Goal: Transaction & Acquisition: Purchase product/service

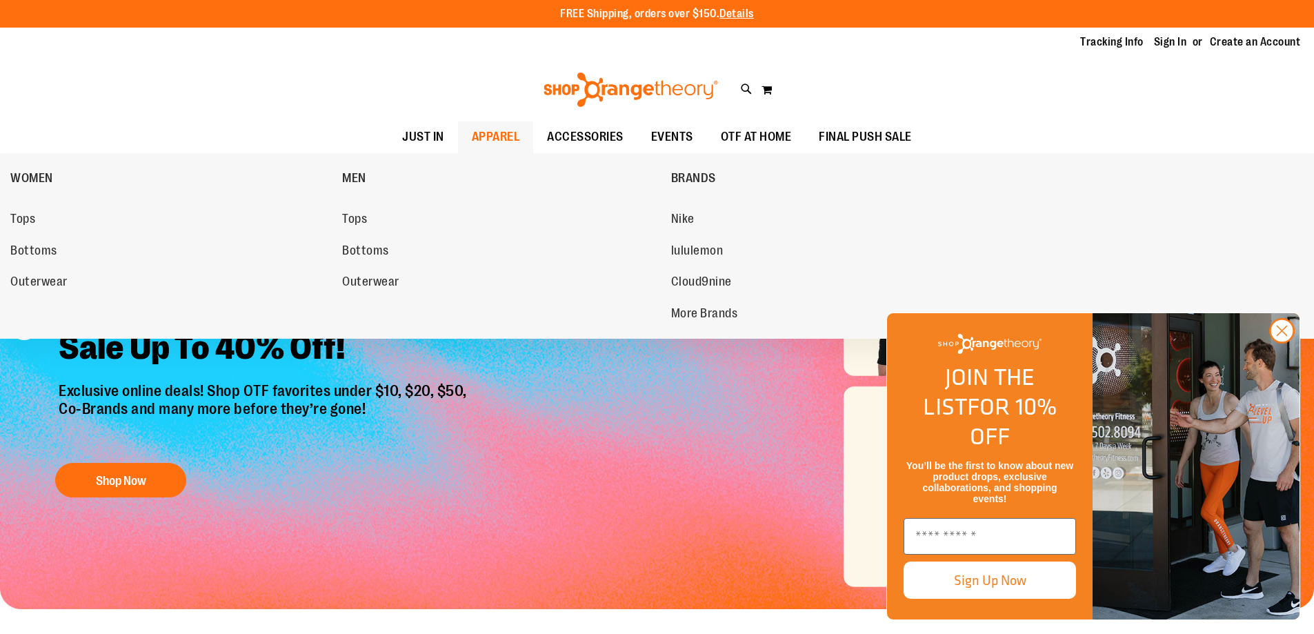
click at [476, 146] on span "APPAREL" at bounding box center [496, 136] width 48 height 31
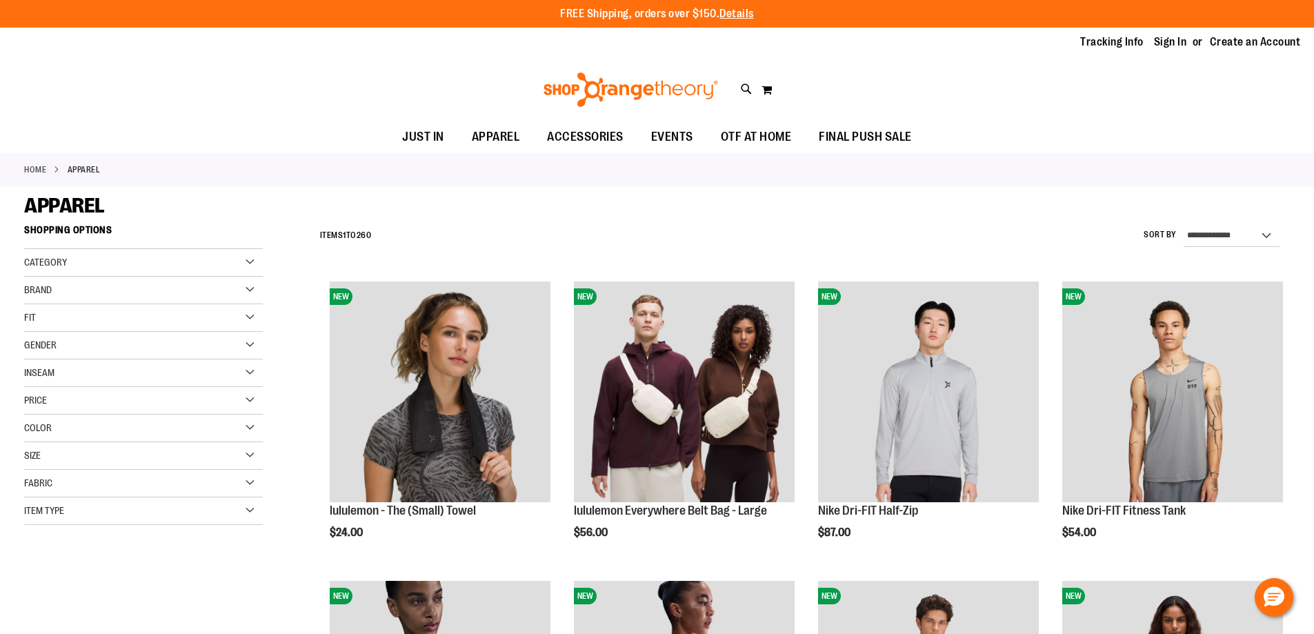
click at [634, 84] on img at bounding box center [630, 89] width 179 height 34
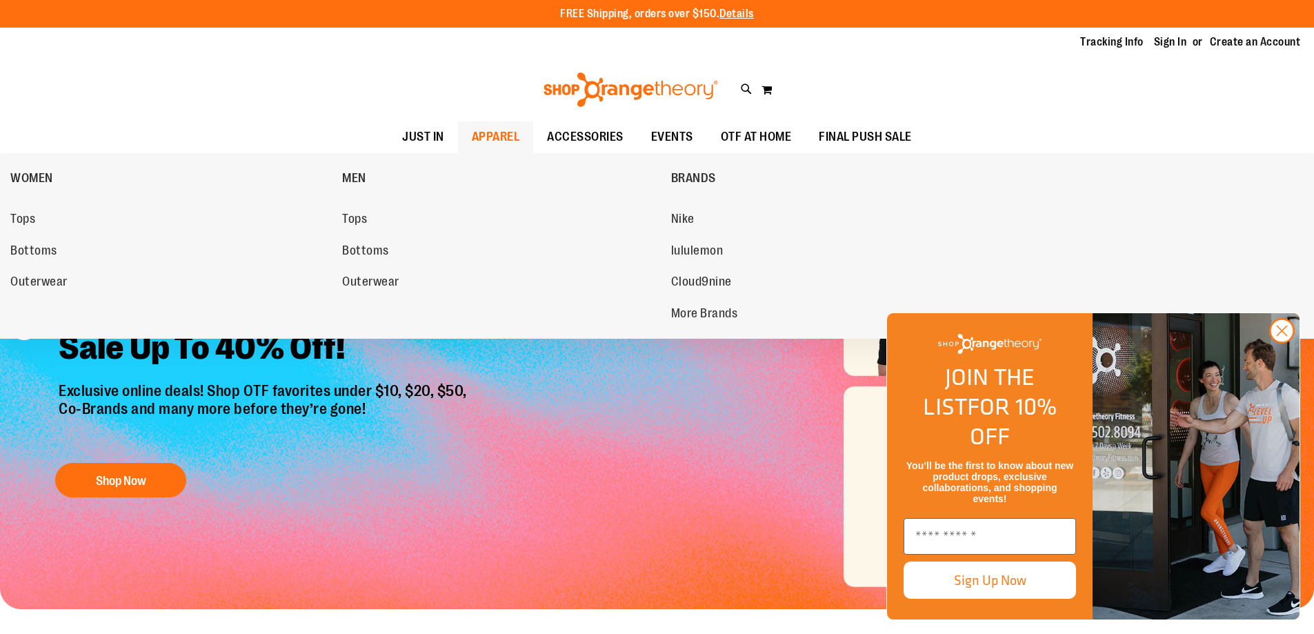
click at [484, 137] on span "APPAREL" at bounding box center [496, 136] width 48 height 31
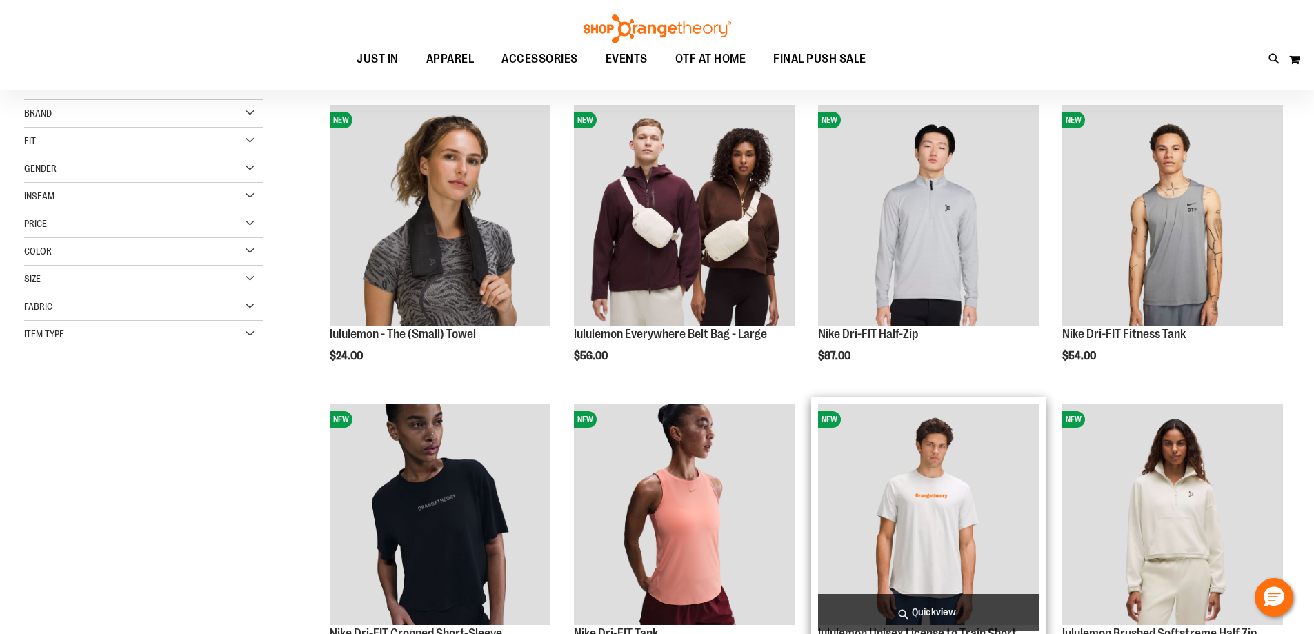
scroll to position [206, 0]
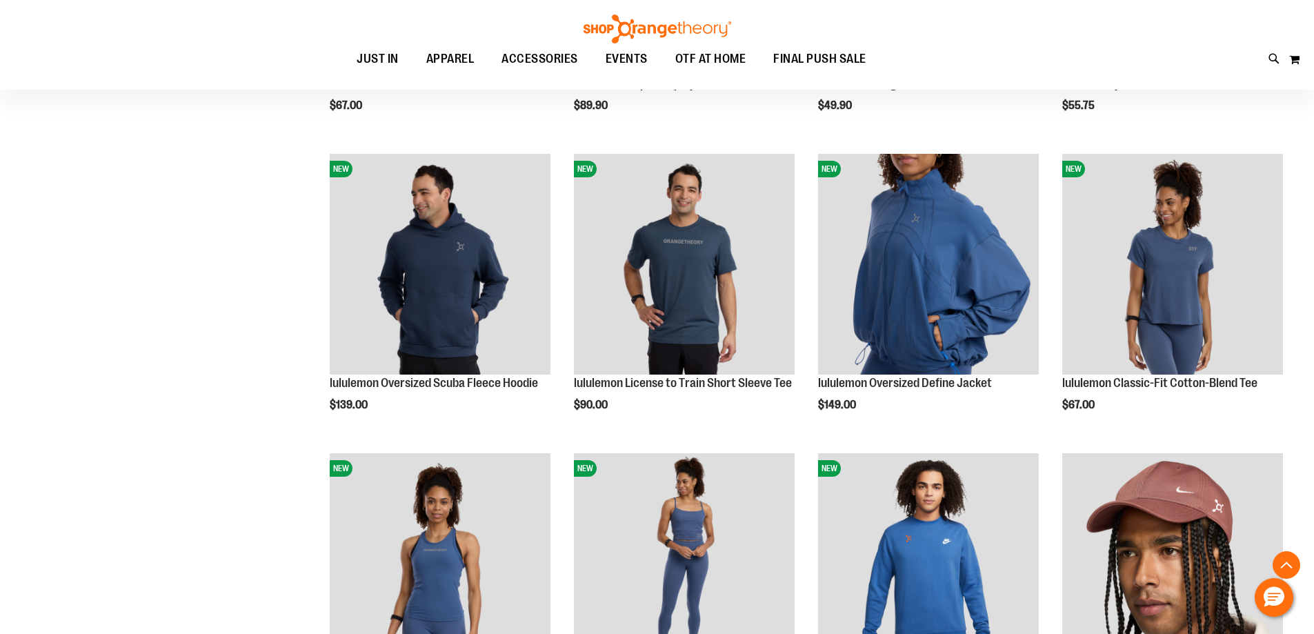
scroll to position [1034, 0]
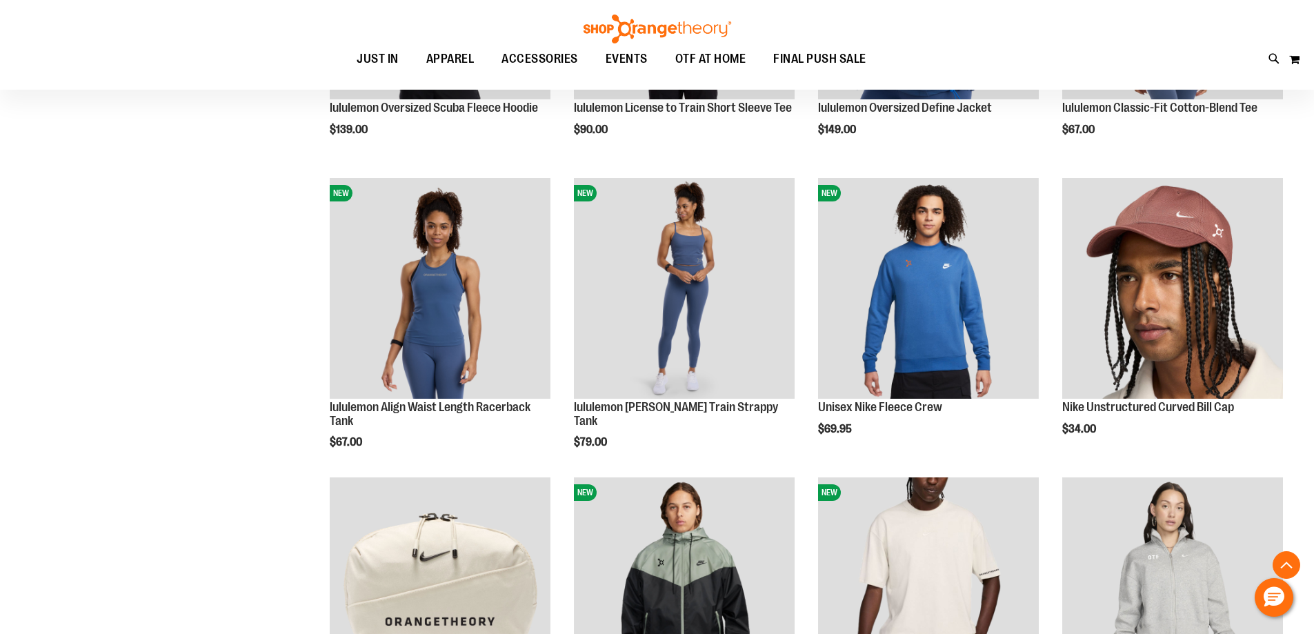
scroll to position [1301, 0]
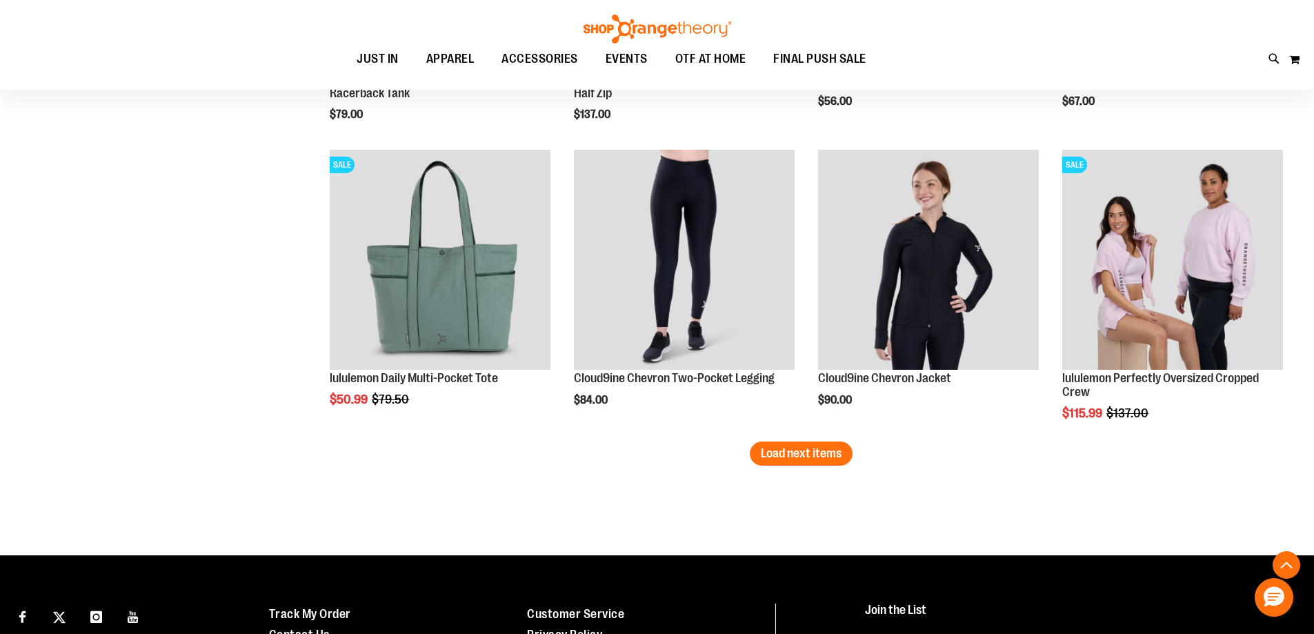
scroll to position [2542, 0]
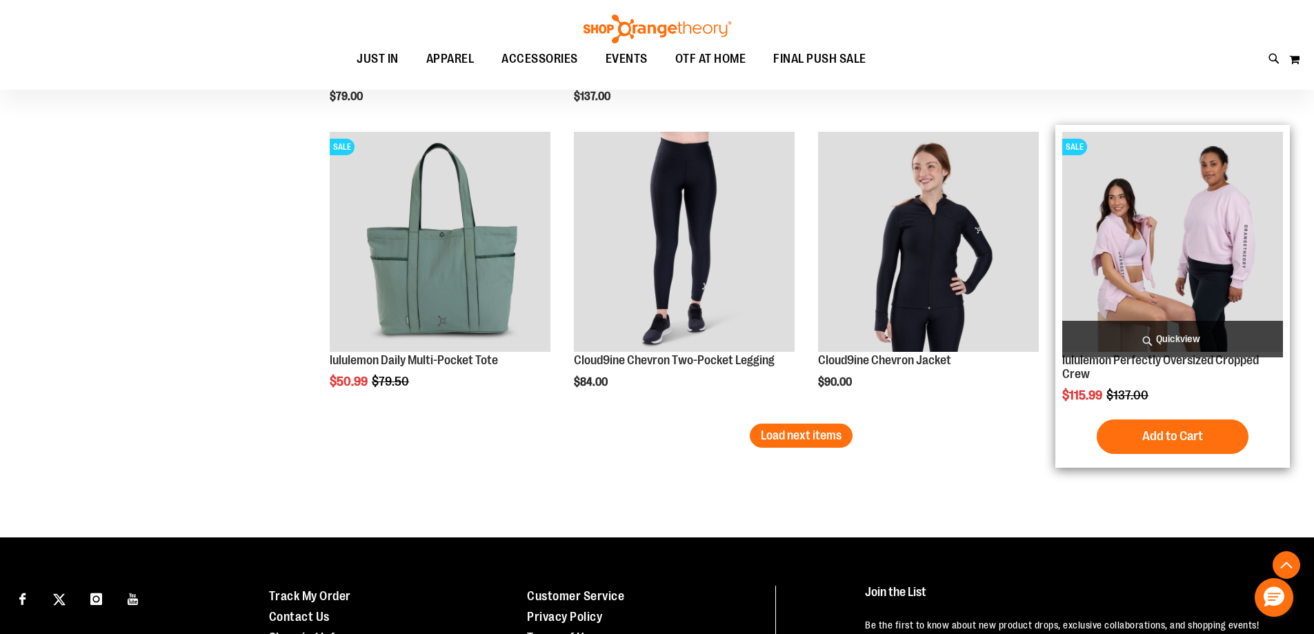
click at [1182, 259] on img "product" at bounding box center [1172, 242] width 221 height 221
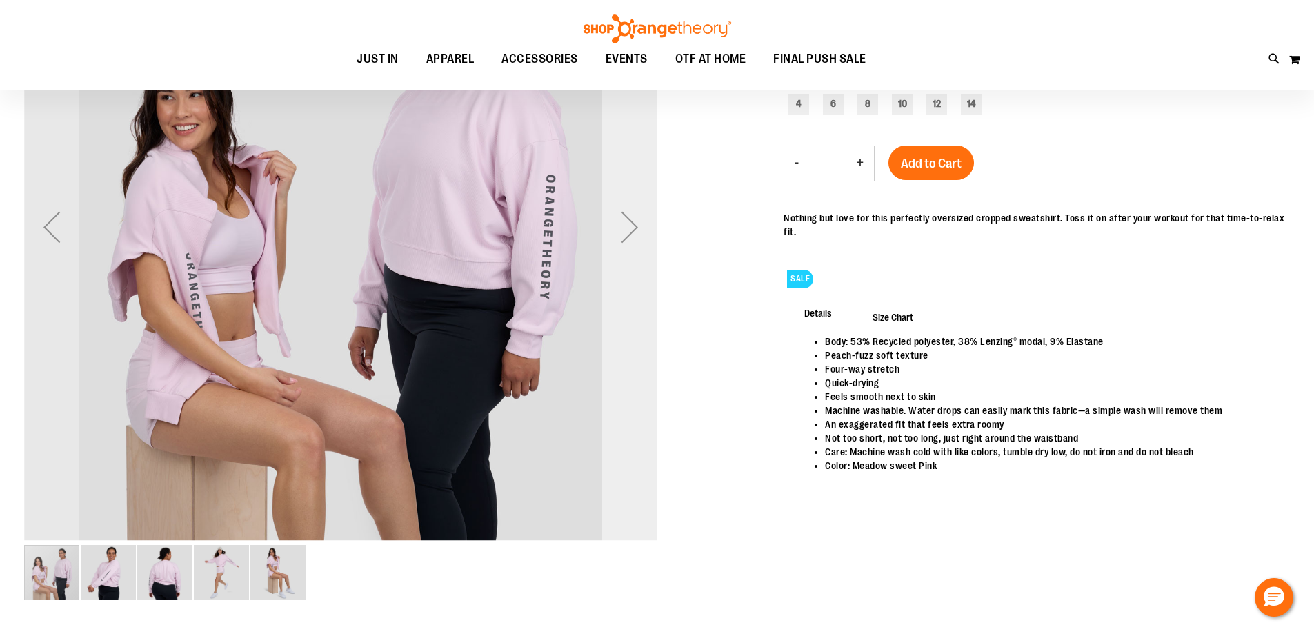
click at [627, 243] on div "Next" at bounding box center [629, 226] width 55 height 55
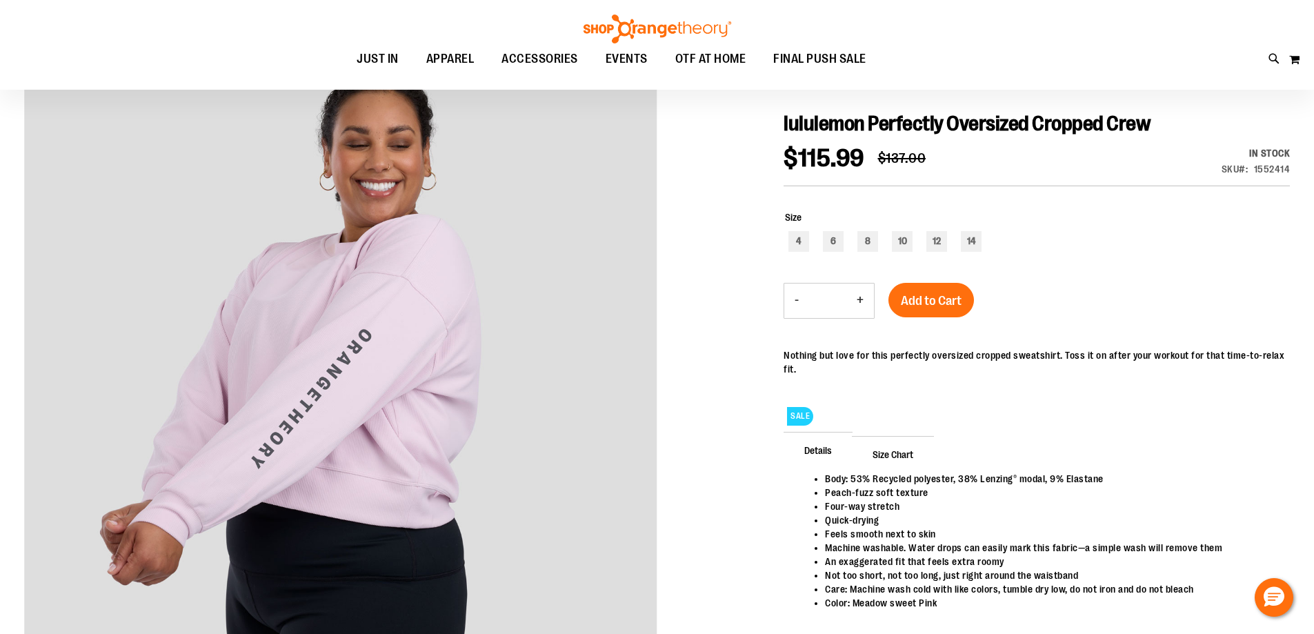
scroll to position [68, 0]
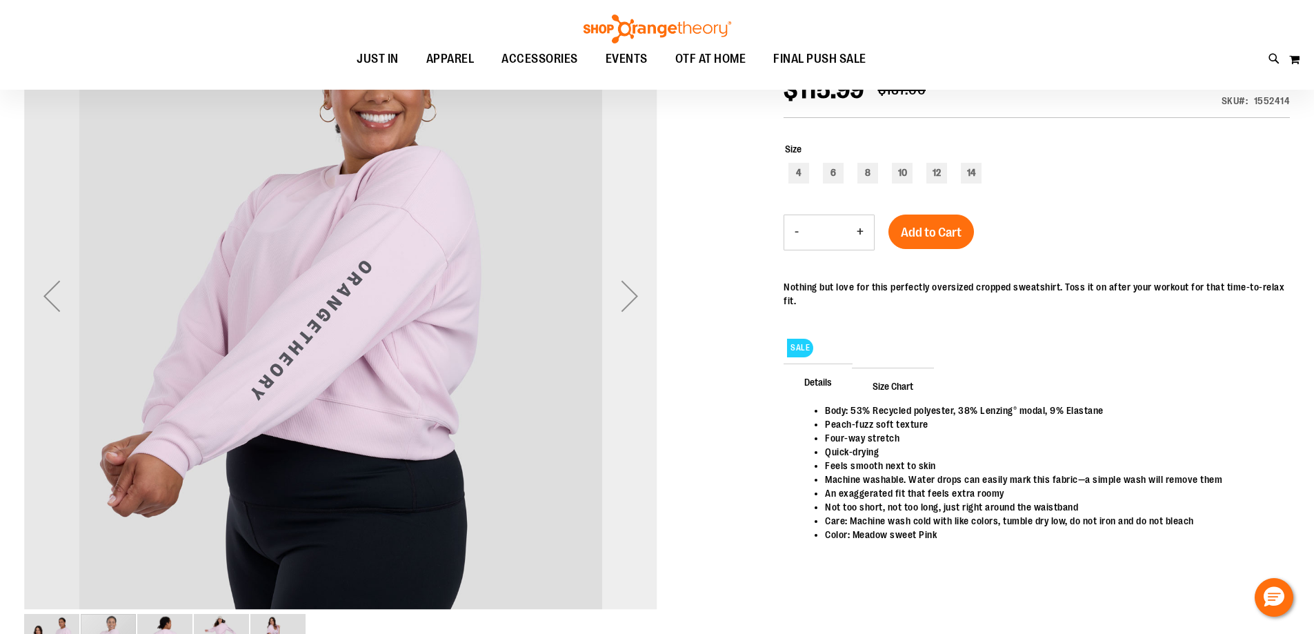
click at [628, 328] on div "Next" at bounding box center [629, 295] width 55 height 633
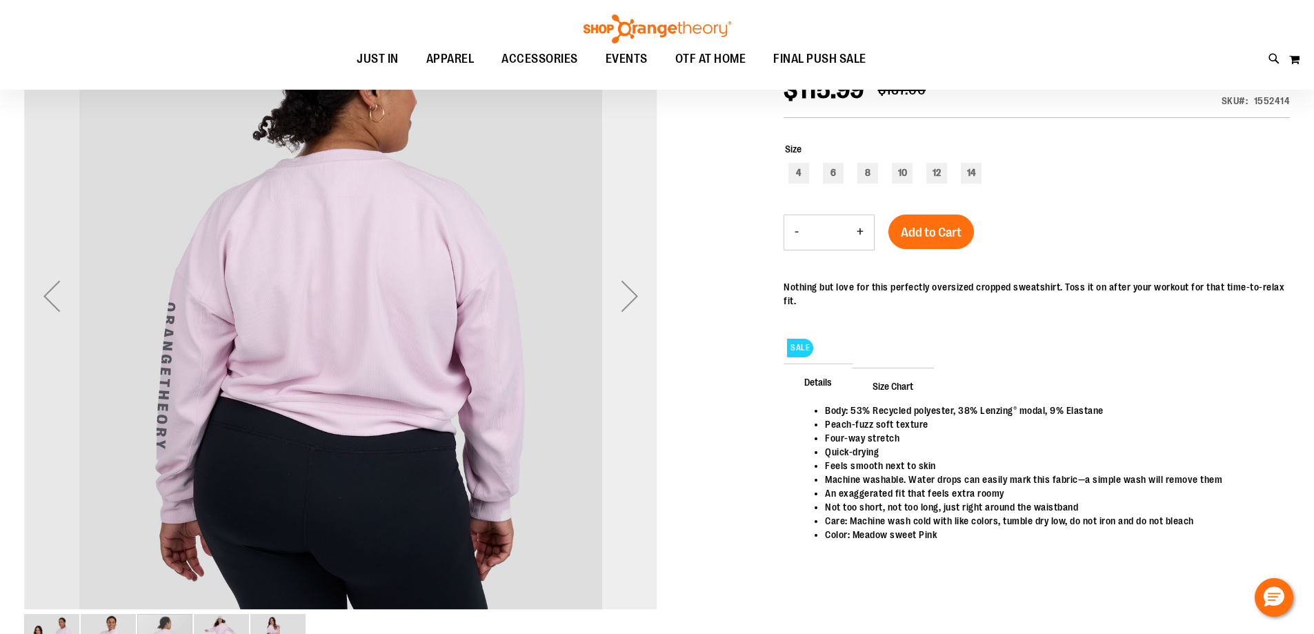
click at [627, 306] on div "Next" at bounding box center [629, 295] width 55 height 55
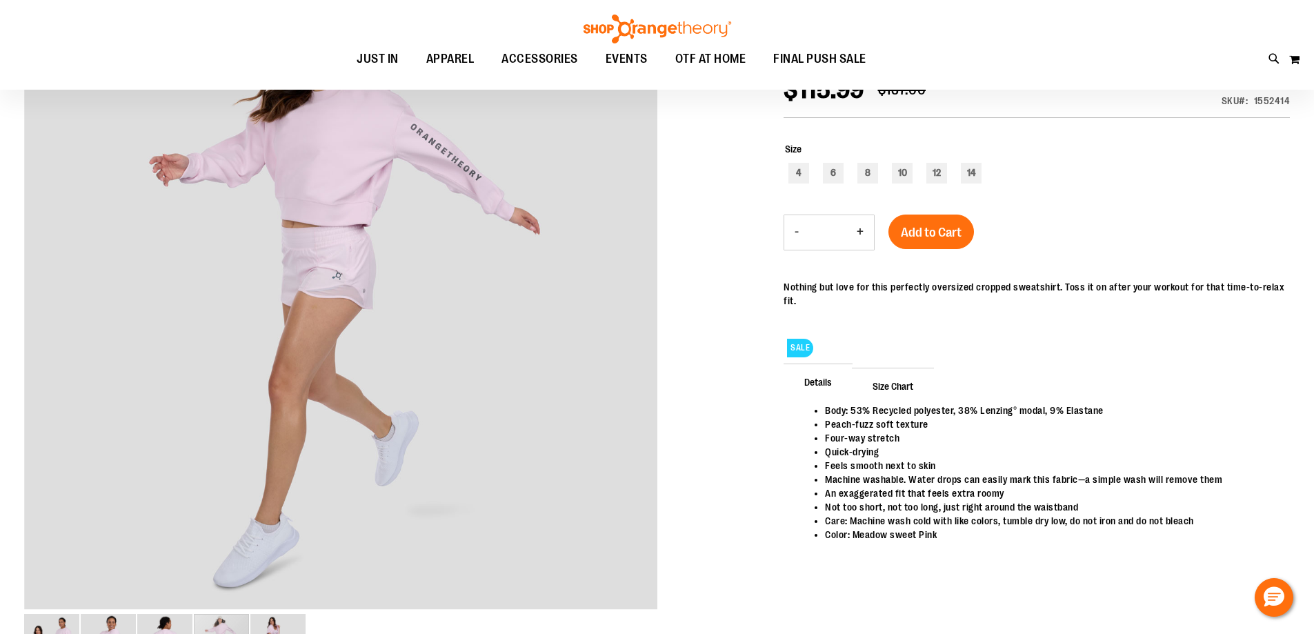
scroll to position [0, 0]
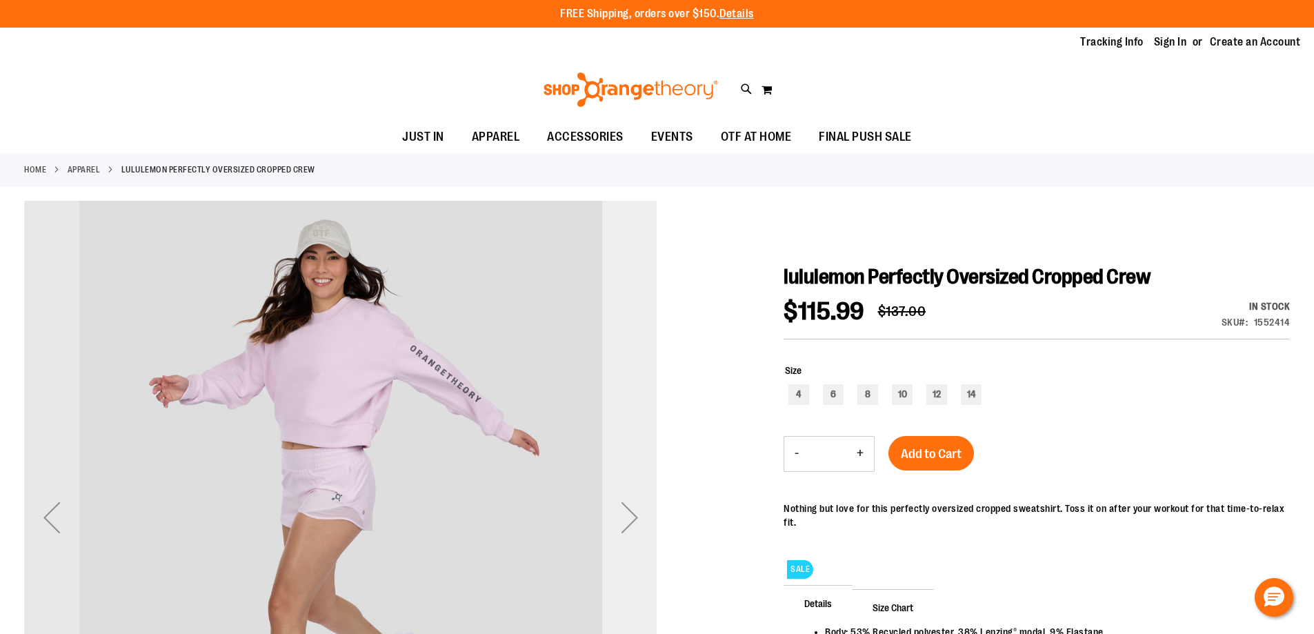
click at [616, 443] on div "Next" at bounding box center [629, 517] width 55 height 633
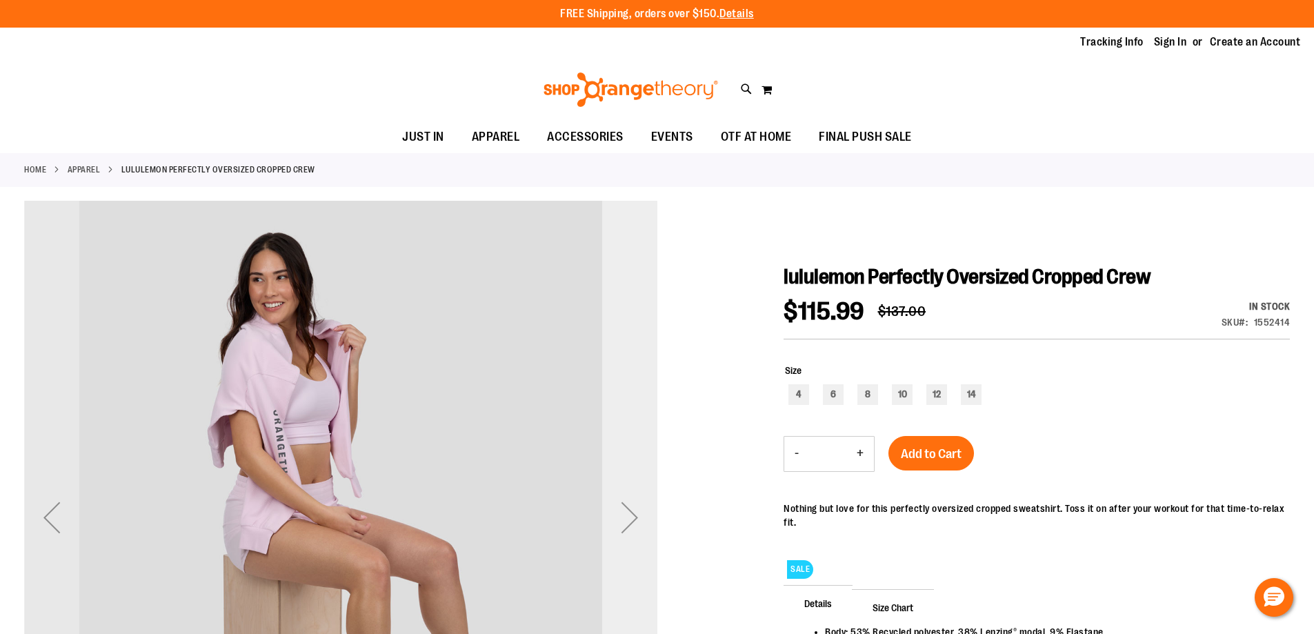
click at [621, 455] on div "Next" at bounding box center [629, 517] width 55 height 633
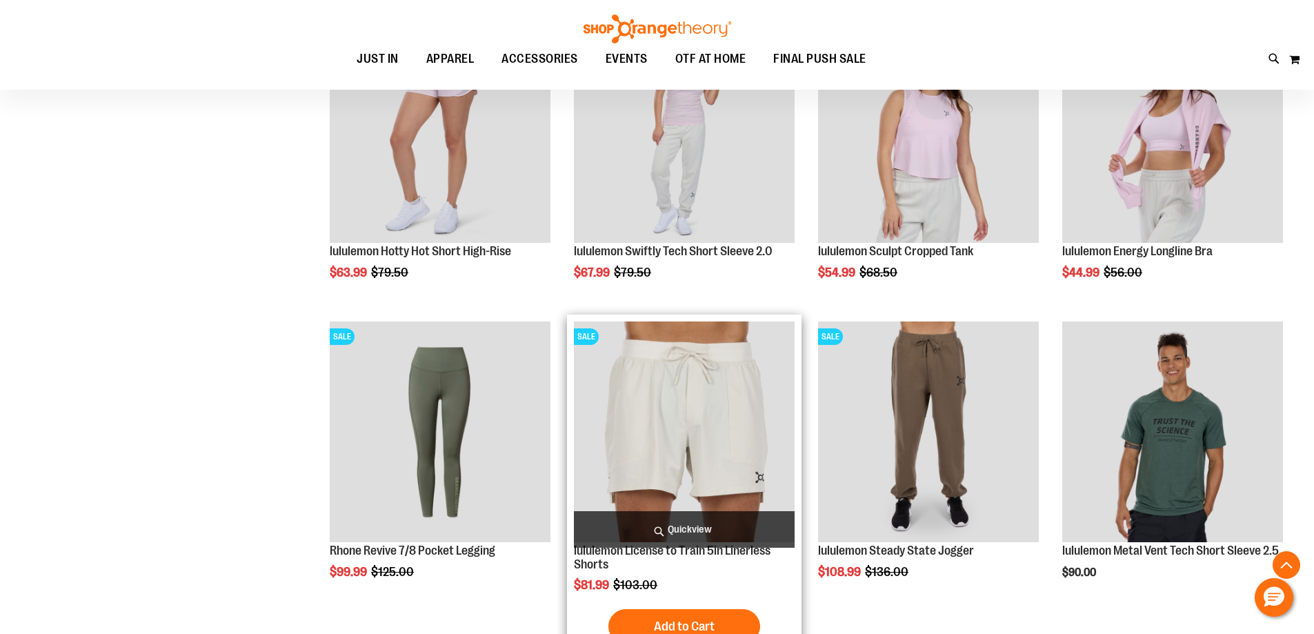
scroll to position [1333, 0]
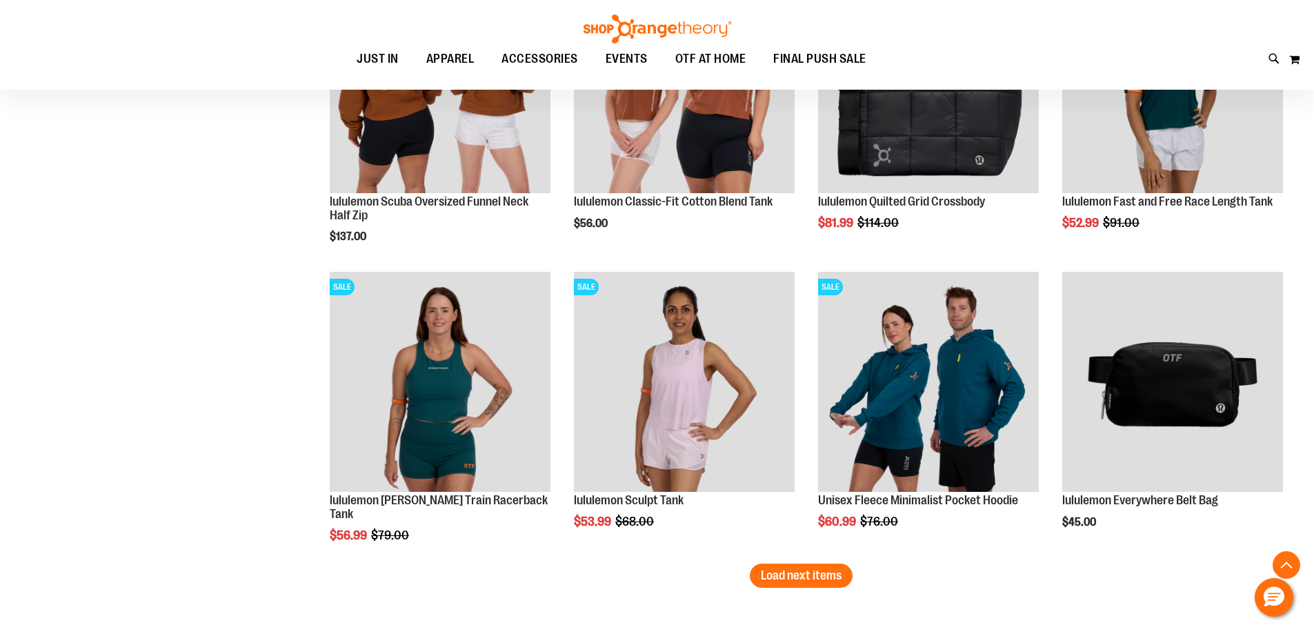
scroll to position [2575, 0]
